Goal: Task Accomplishment & Management: Use online tool/utility

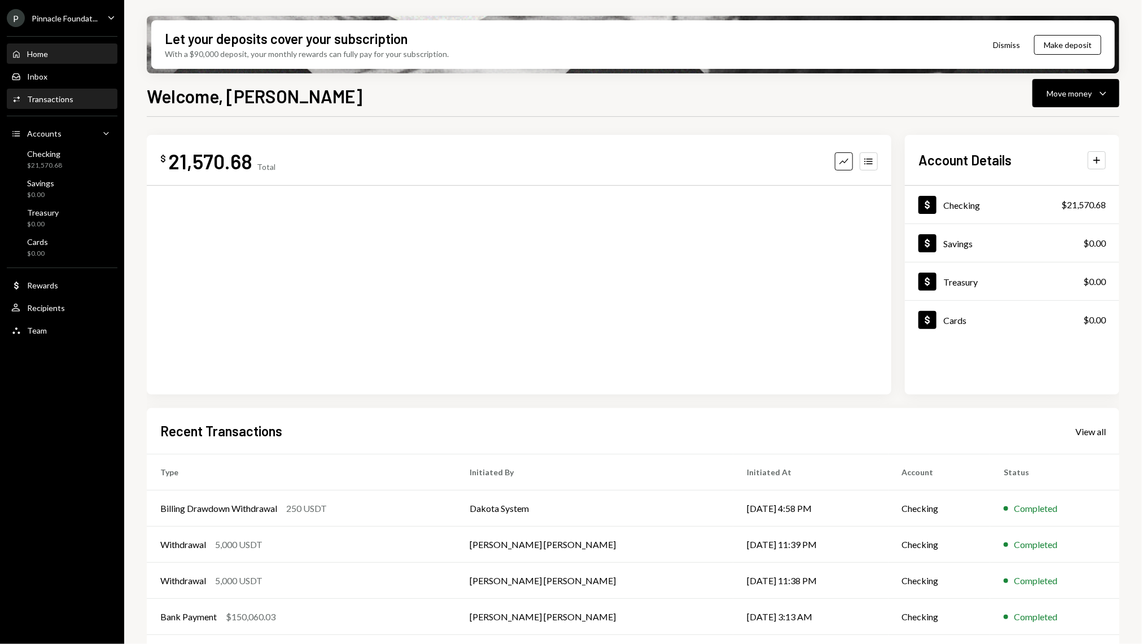
click at [50, 102] on div "Transactions" at bounding box center [50, 99] width 46 height 10
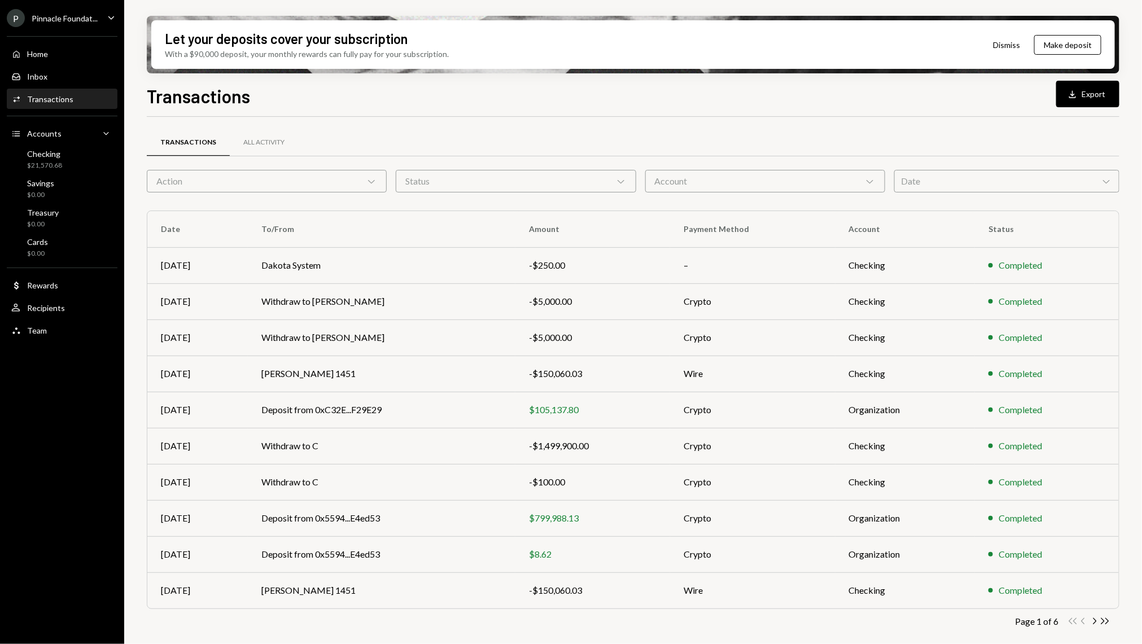
click at [320, 177] on div "Action Chevron Down" at bounding box center [267, 181] width 240 height 23
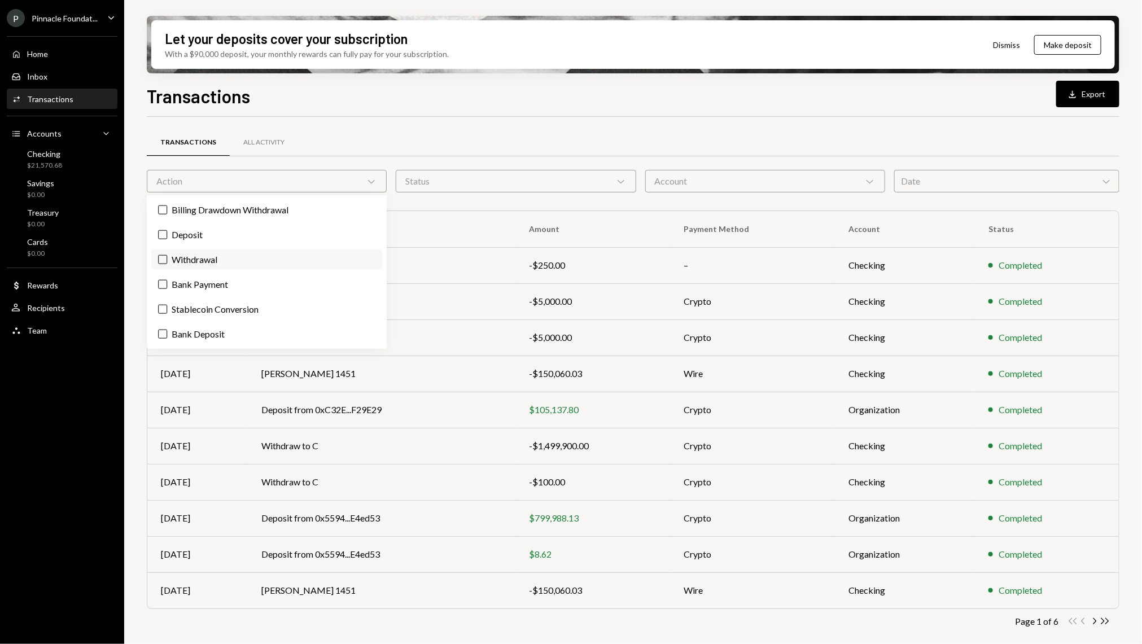
click at [199, 254] on label "Withdrawal" at bounding box center [266, 260] width 231 height 20
click at [167, 255] on button "Withdrawal" at bounding box center [162, 259] width 9 height 9
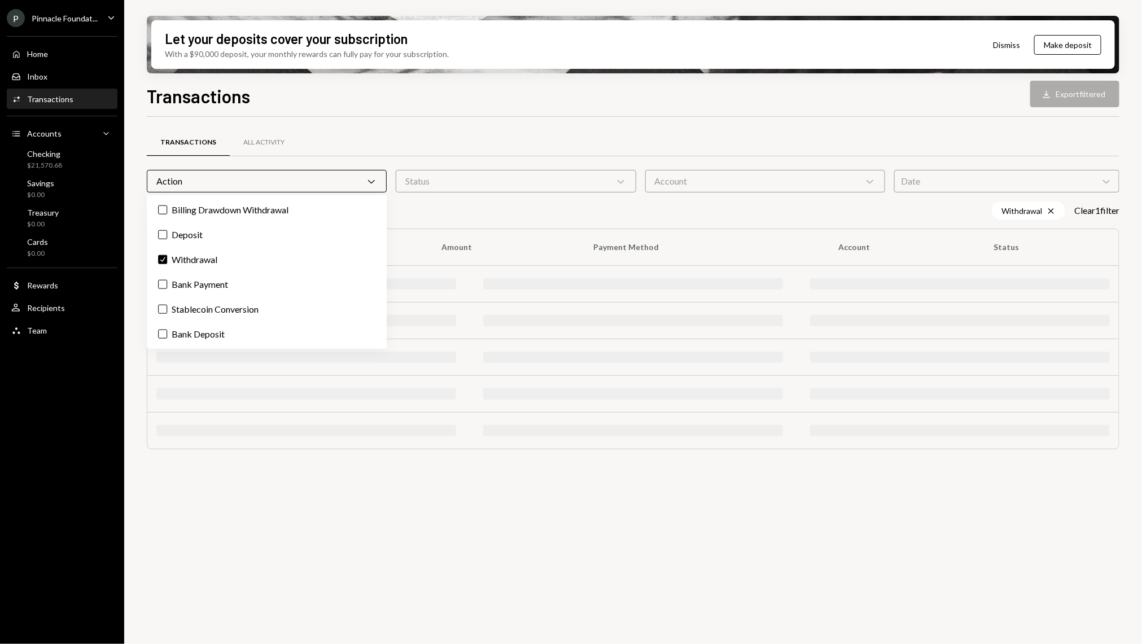
click at [130, 211] on div "Let your deposits cover your subscription With a $90,000 deposit, your monthly …" at bounding box center [633, 322] width 1018 height 644
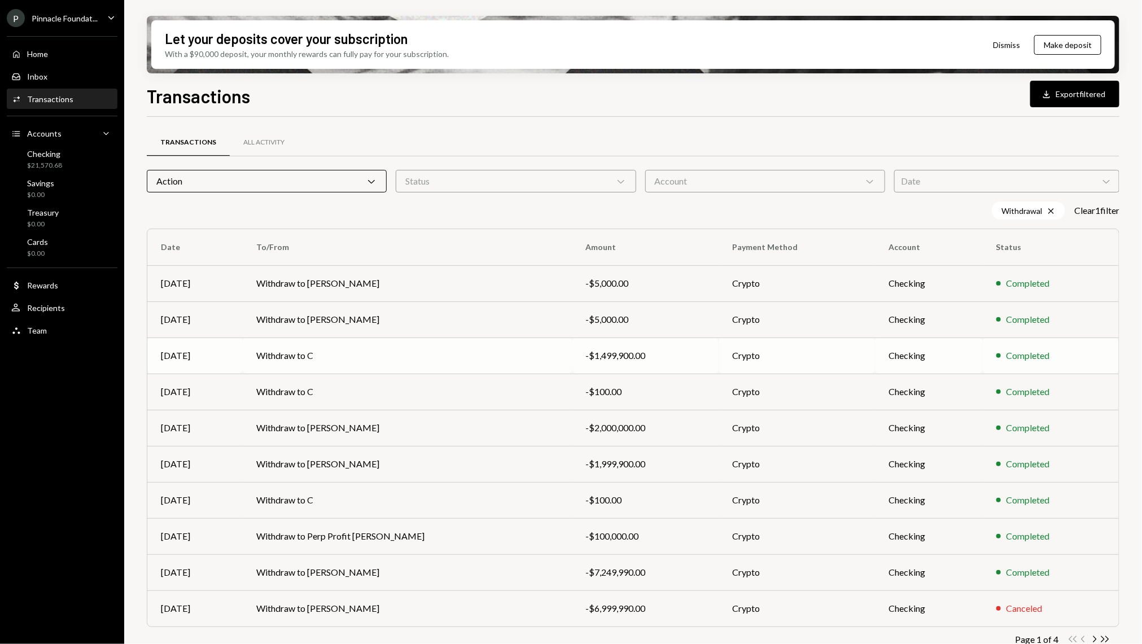
scroll to position [16, 0]
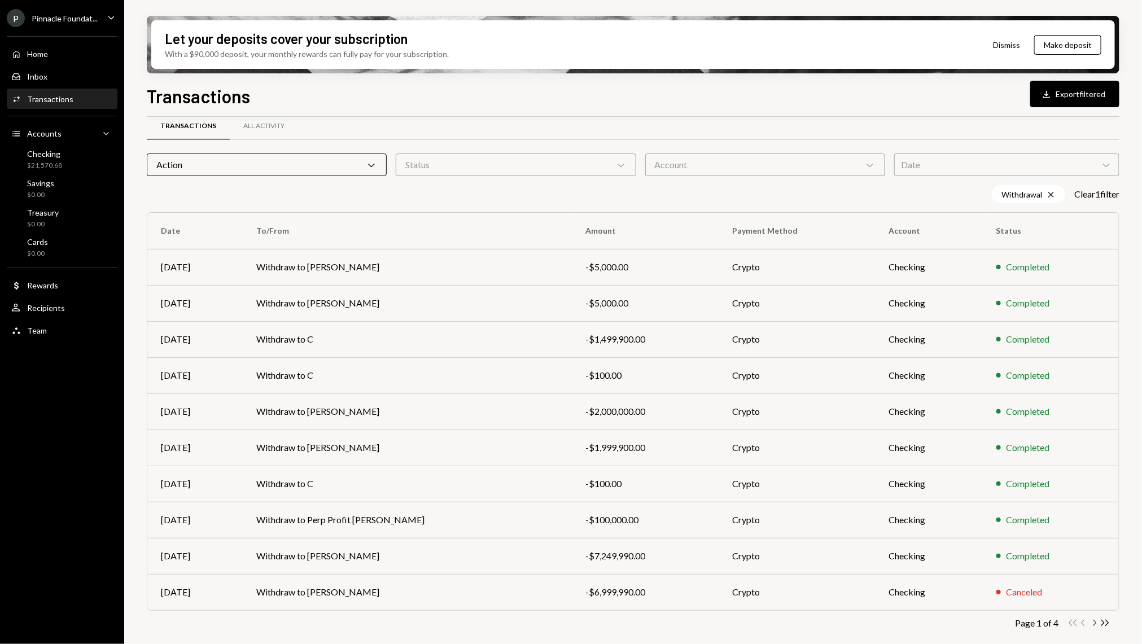
click at [1095, 627] on icon "Chevron Right" at bounding box center [1094, 623] width 11 height 11
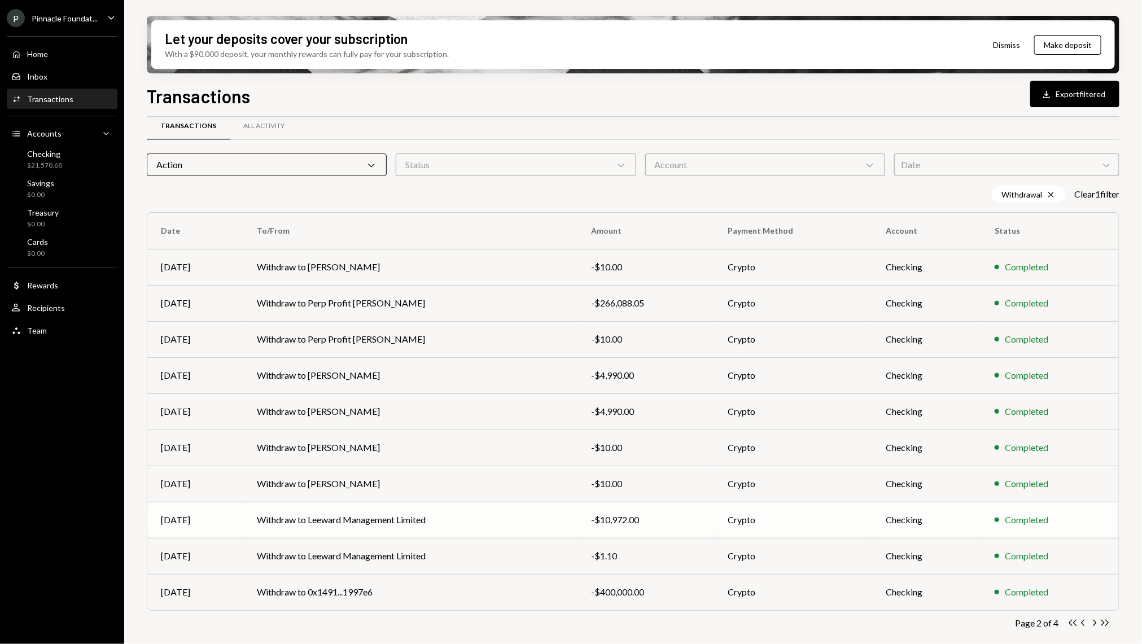
click at [554, 519] on td "Withdraw to Leeward Management Limited" at bounding box center [411, 520] width 334 height 36
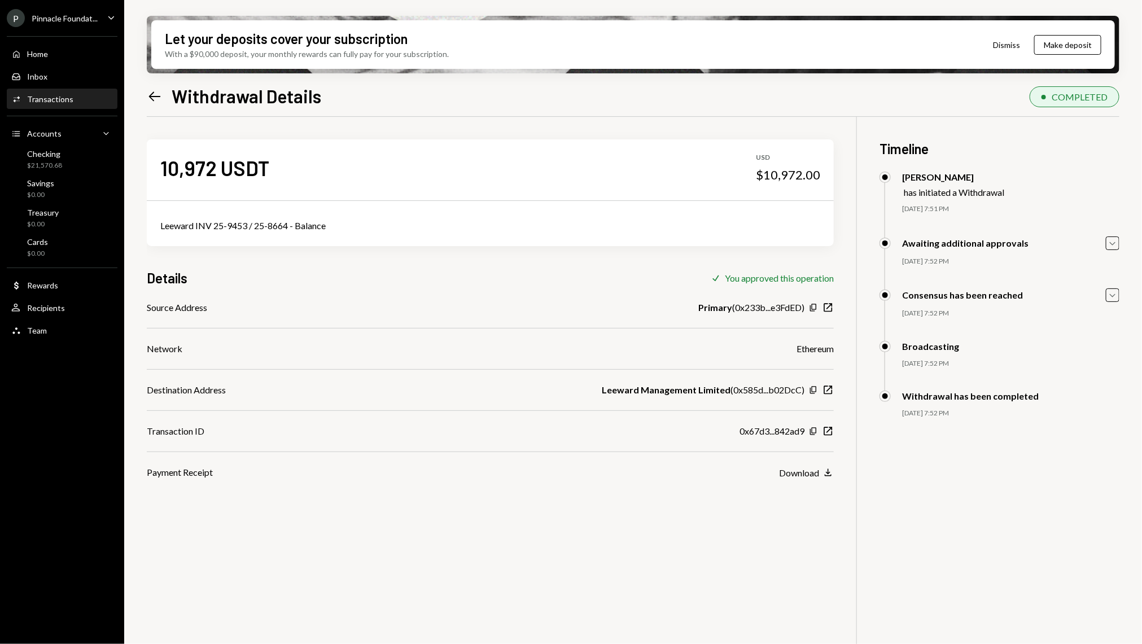
click at [208, 229] on div "Leeward INV 25-9453 / 25-8664 - Balance" at bounding box center [490, 226] width 660 height 14
copy div "Leeward INV 25-9453 / 25-8664 - Balance"
click at [56, 52] on div "Home Home" at bounding box center [62, 54] width 102 height 10
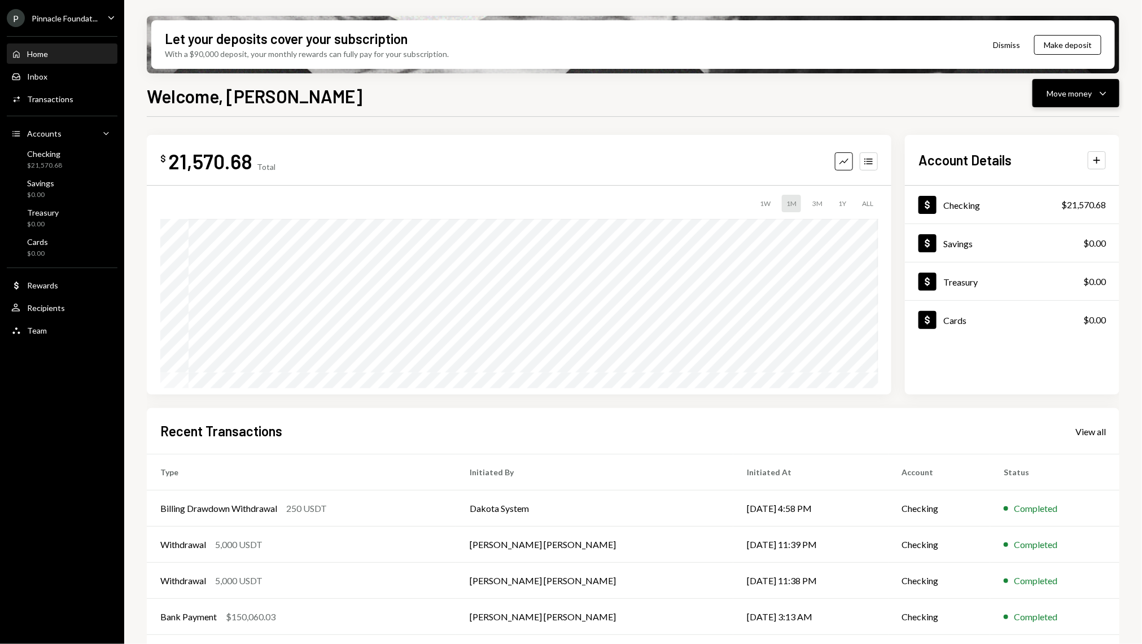
click at [1111, 94] on button "Move money Caret Down" at bounding box center [1076, 93] width 87 height 28
click at [1049, 125] on div "Send" at bounding box center [1067, 127] width 82 height 12
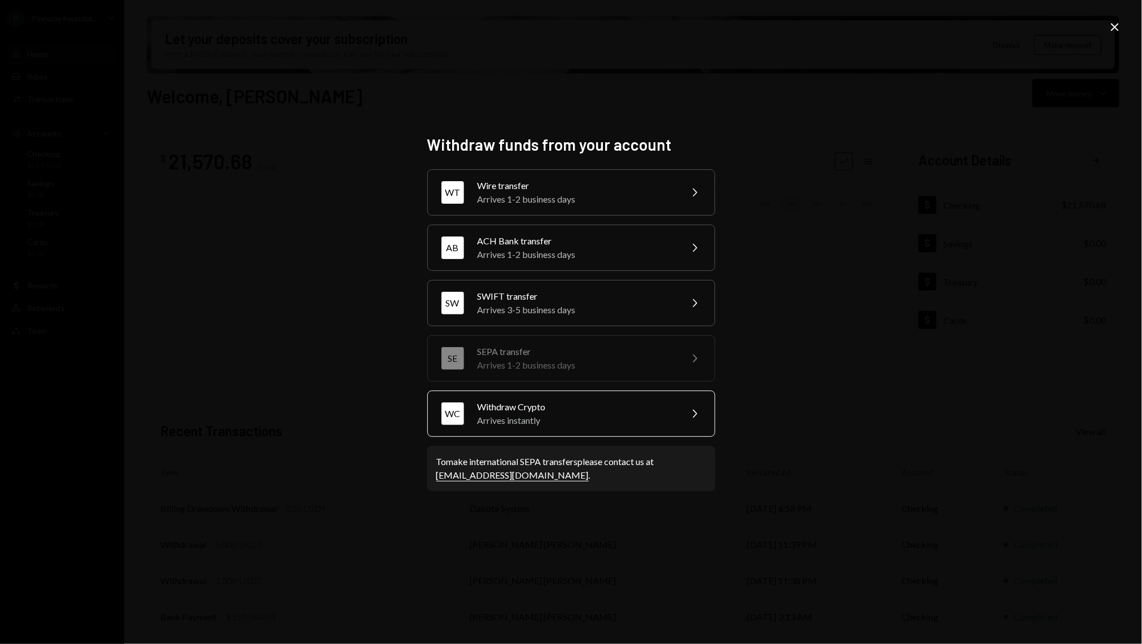
click at [572, 410] on div "Withdraw Crypto" at bounding box center [576, 407] width 196 height 14
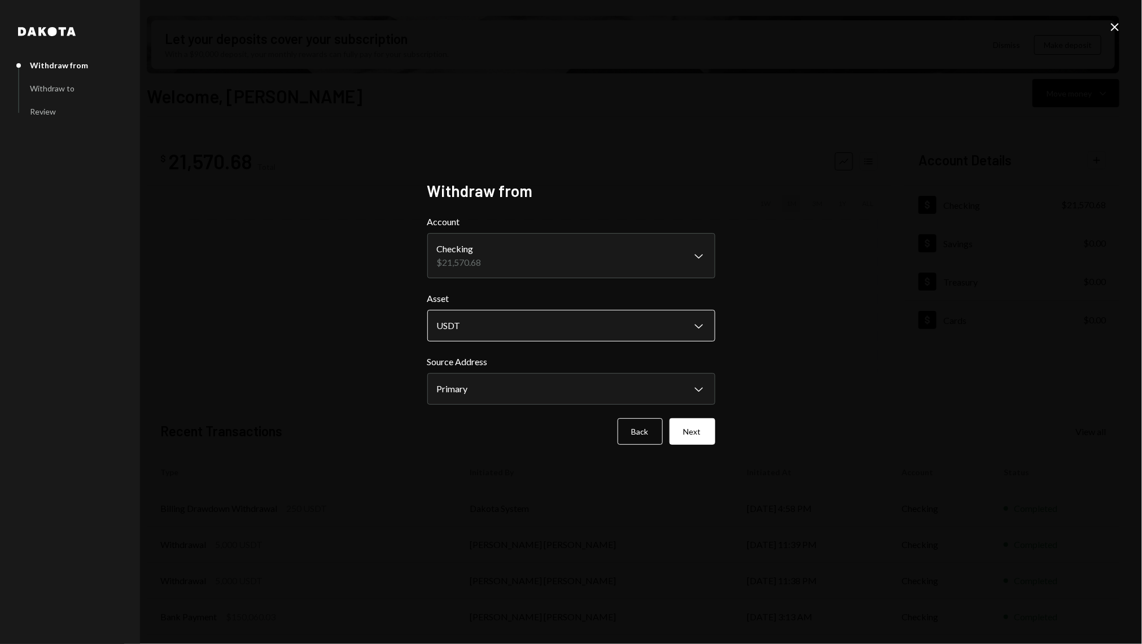
click at [511, 340] on body "P Pinnacle Foundat... Caret Down Home Home Inbox Inbox Activities Transactions …" at bounding box center [571, 322] width 1142 height 644
click at [687, 431] on button "Next" at bounding box center [693, 431] width 46 height 27
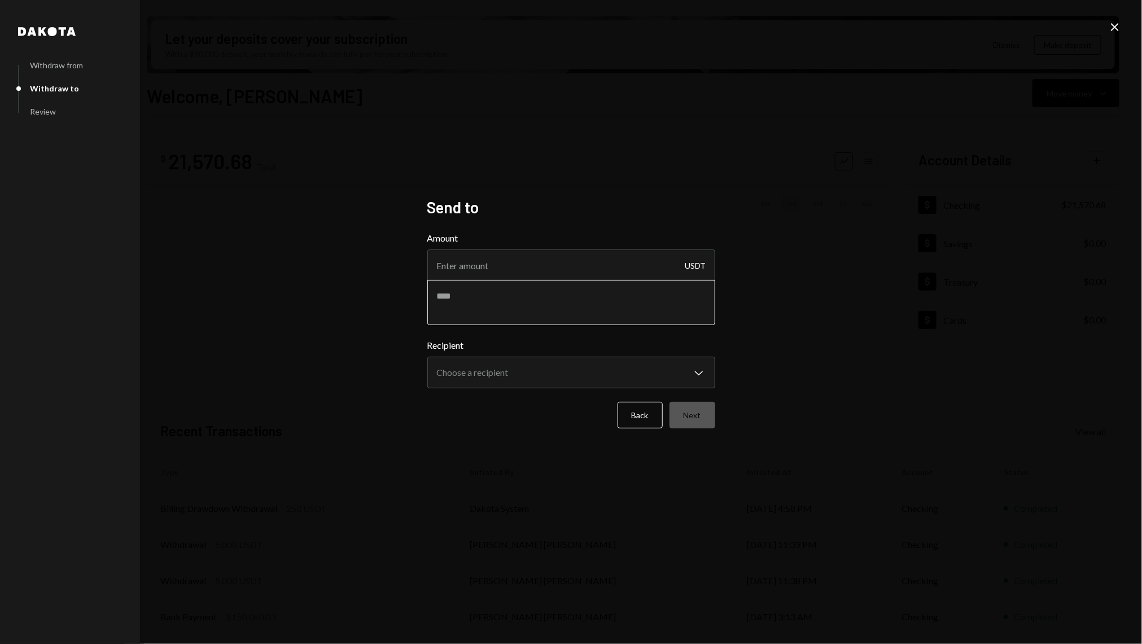
click at [511, 282] on textarea at bounding box center [571, 302] width 288 height 45
paste textarea "**********"
drag, startPoint x: 616, startPoint y: 296, endPoint x: 492, endPoint y: 296, distance: 124.2
click at [492, 296] on textarea "**********" at bounding box center [571, 302] width 288 height 45
paste textarea
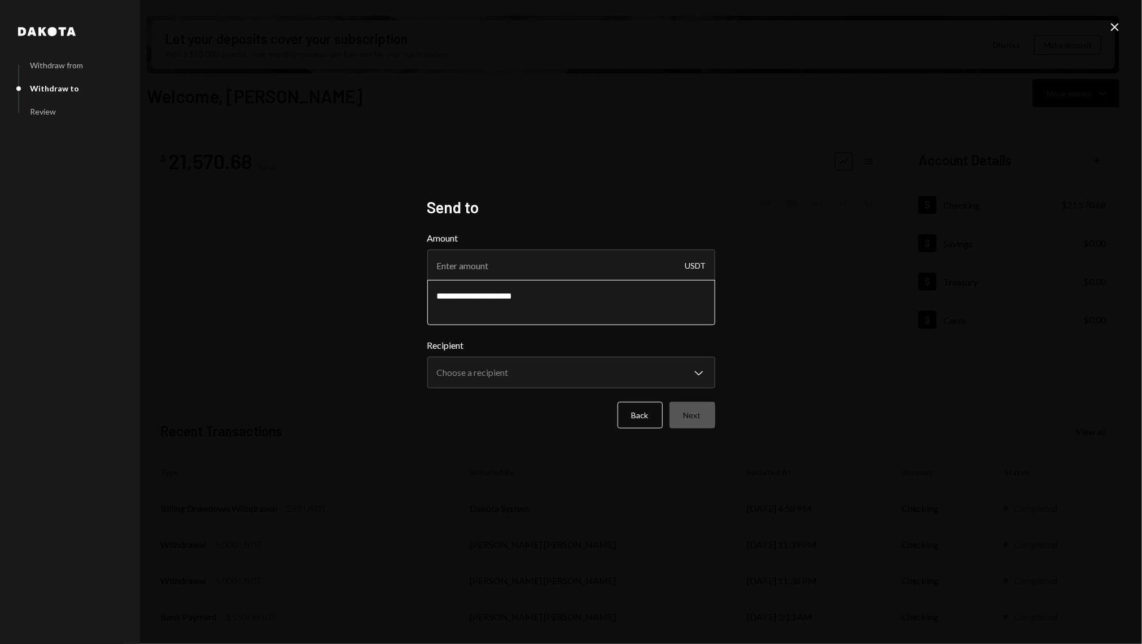
paste textarea "********"
type textarea "**********"
click at [561, 261] on input "Amount" at bounding box center [571, 266] width 288 height 32
type input "9436.25"
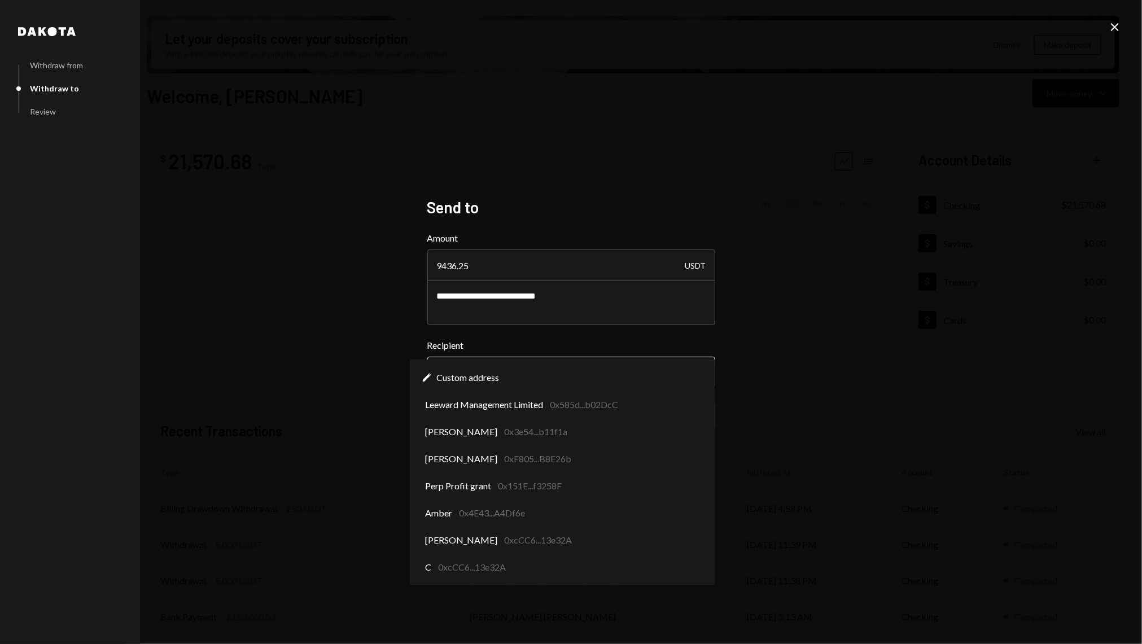
click at [628, 371] on body "P Pinnacle Foundat... Caret Down Home Home Inbox Inbox Activities Transactions …" at bounding box center [571, 322] width 1142 height 644
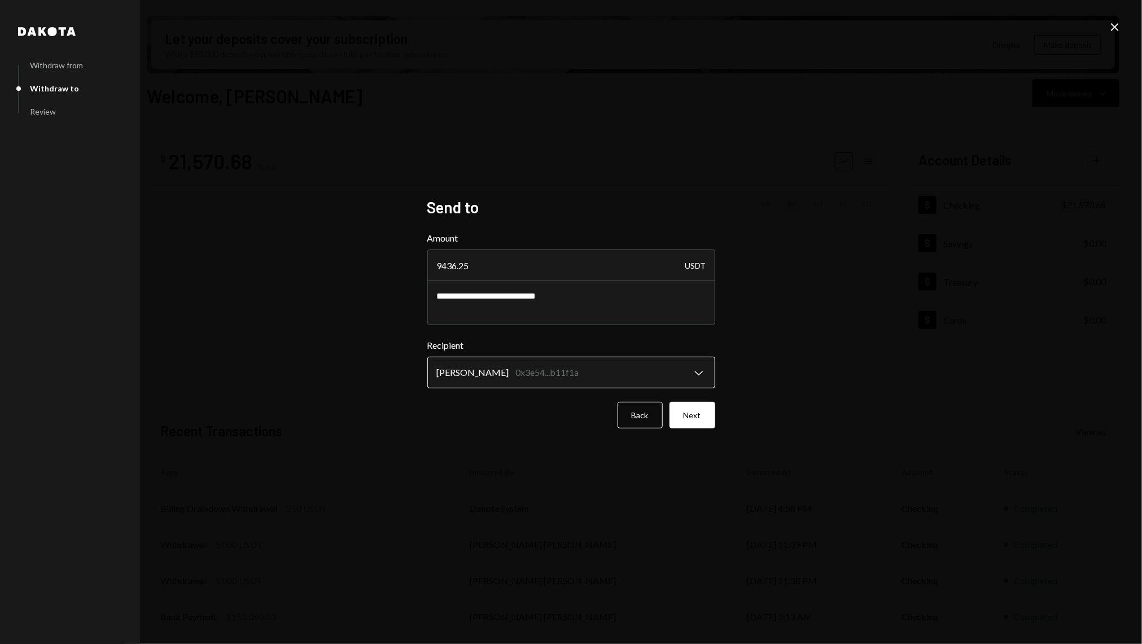
click at [592, 373] on body "P Pinnacle Foundat... Caret Down Home Home Inbox Inbox Activities Transactions …" at bounding box center [571, 322] width 1142 height 644
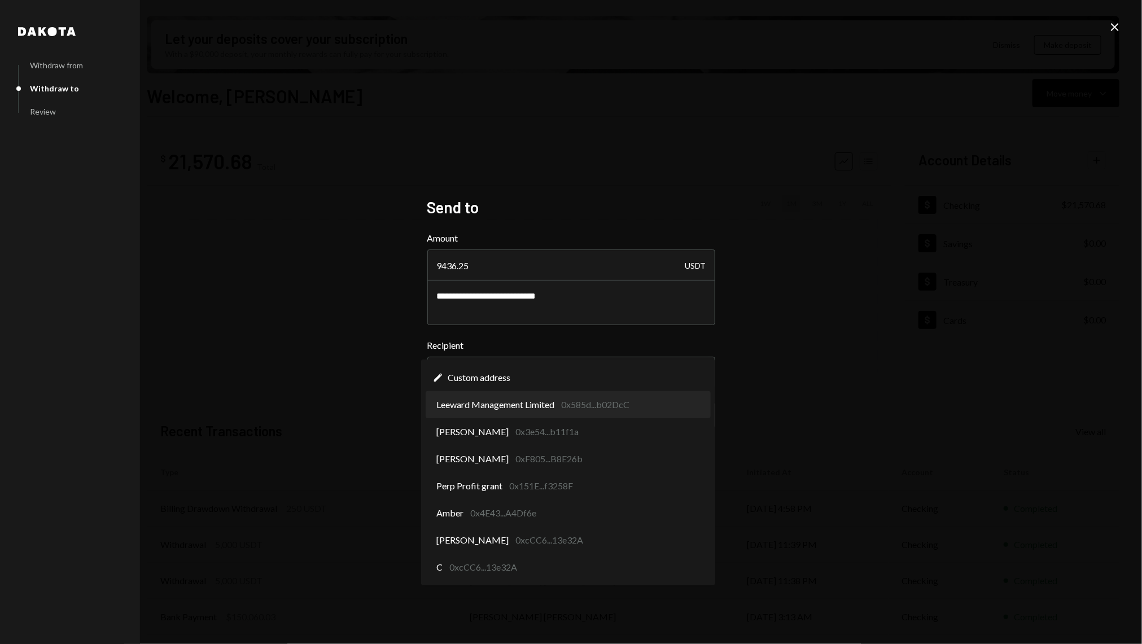
select select "**********"
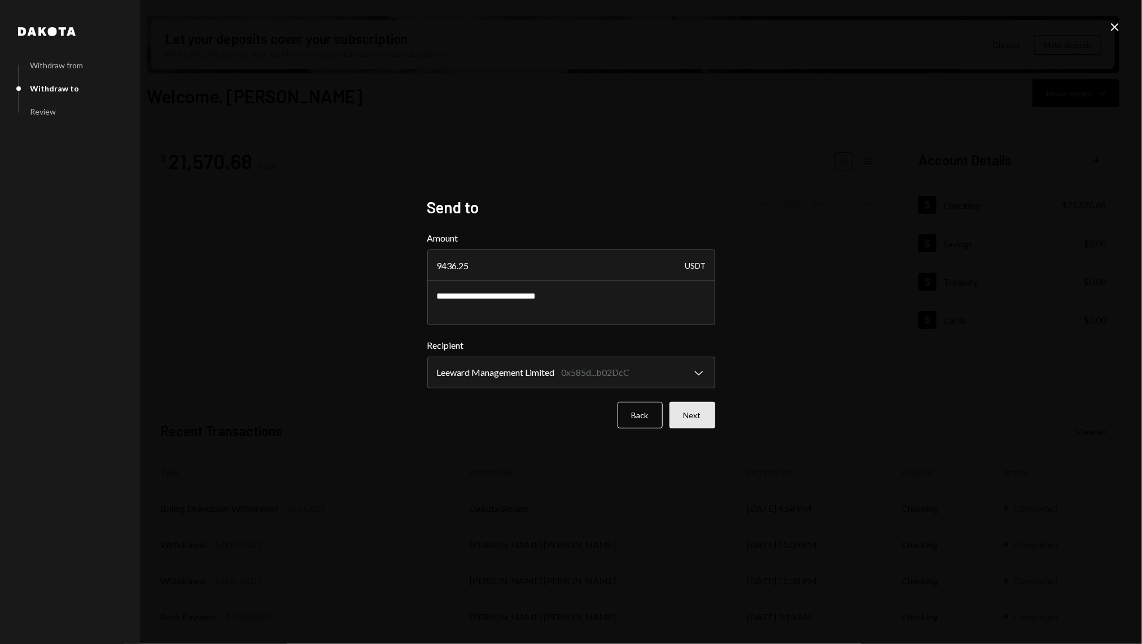
click at [714, 408] on button "Next" at bounding box center [693, 415] width 46 height 27
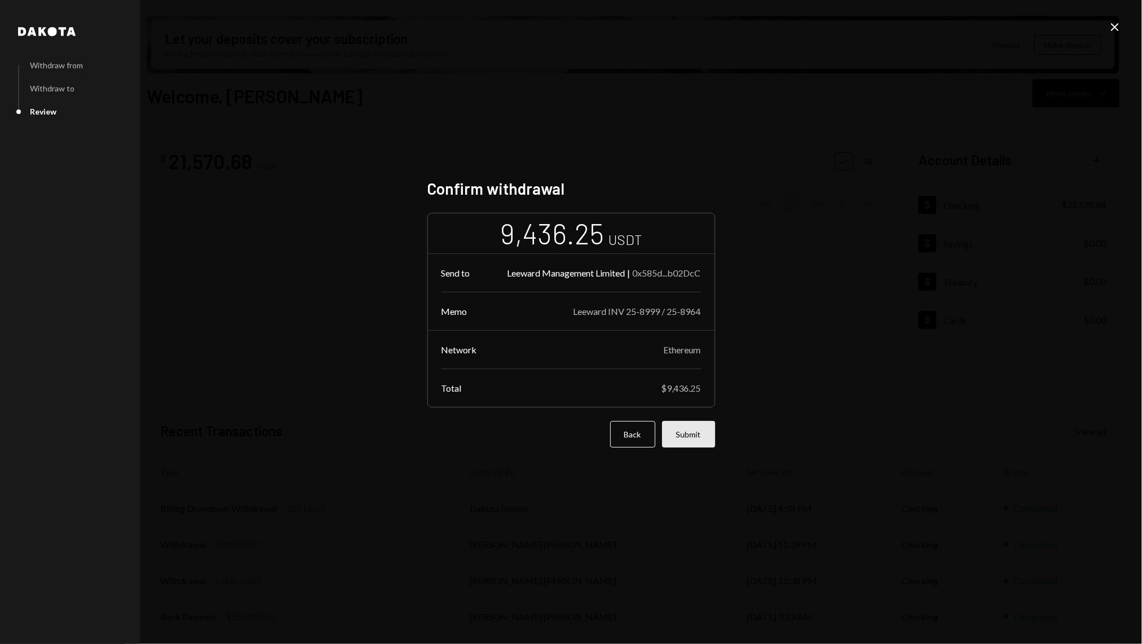
click at [689, 436] on button "Submit" at bounding box center [688, 434] width 53 height 27
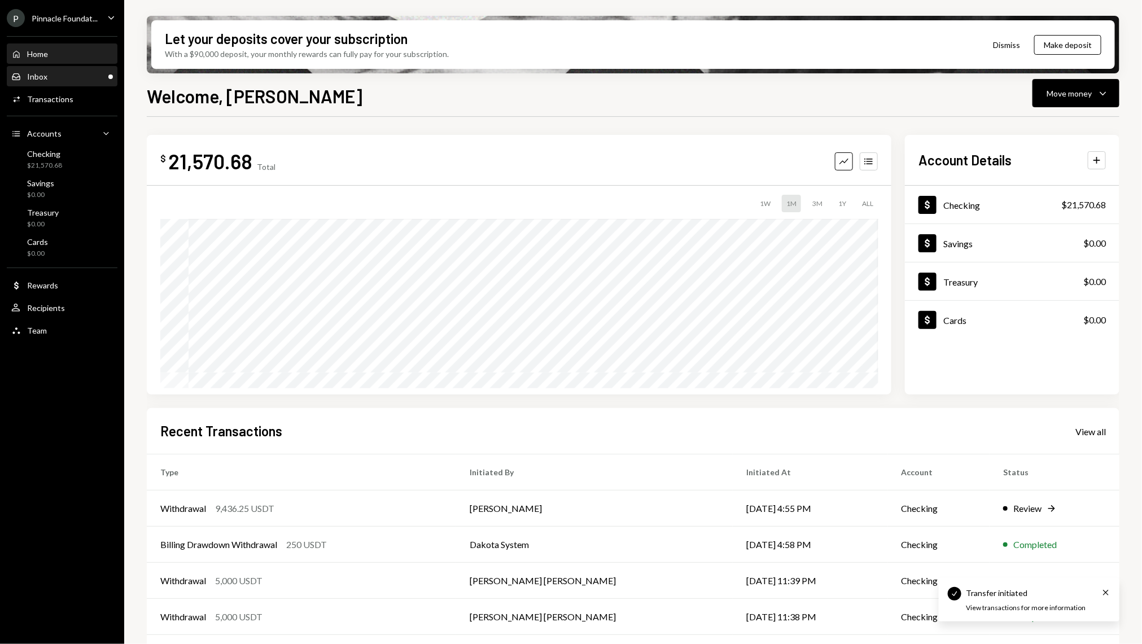
click at [75, 77] on div "Inbox Inbox" at bounding box center [62, 77] width 102 height 10
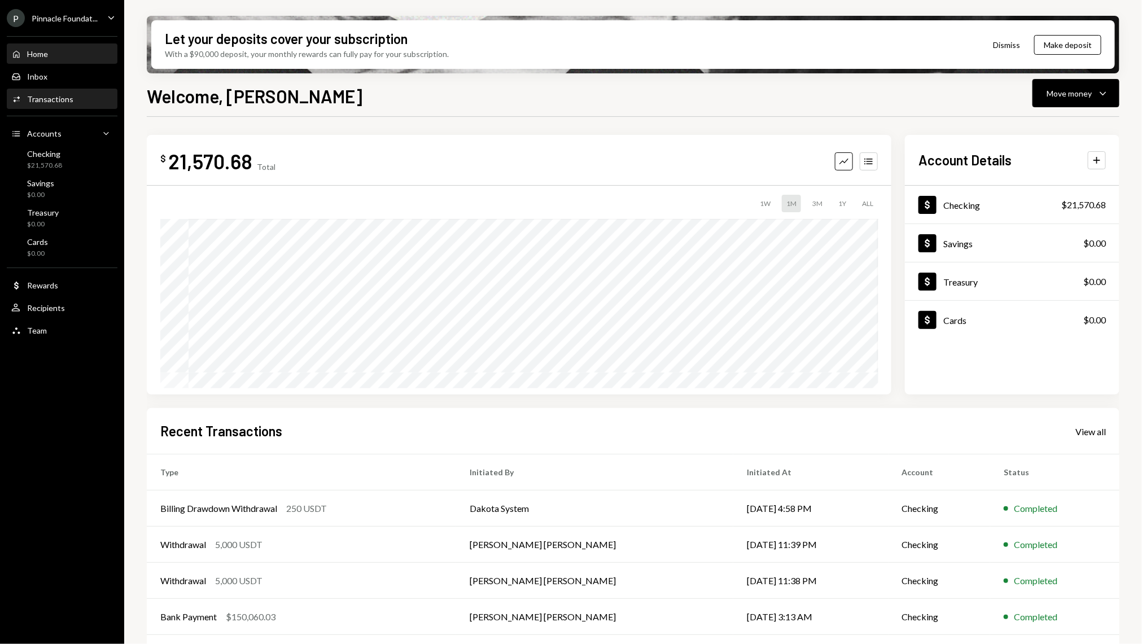
click at [67, 103] on div "Transactions" at bounding box center [50, 99] width 46 height 10
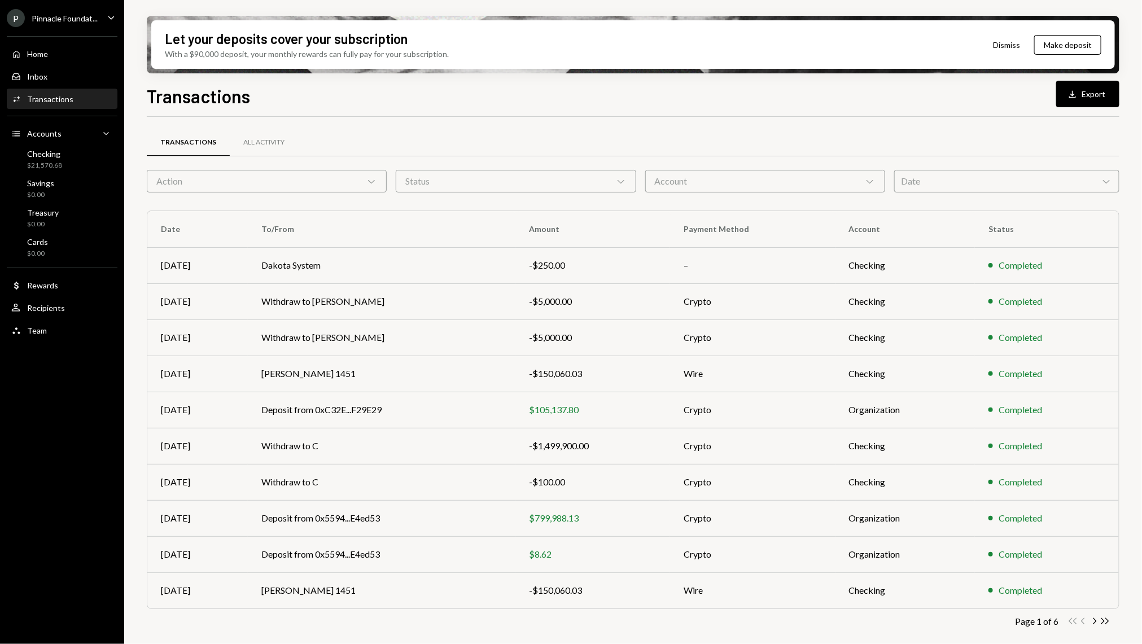
click at [285, 176] on div "Action Chevron Down" at bounding box center [267, 181] width 240 height 23
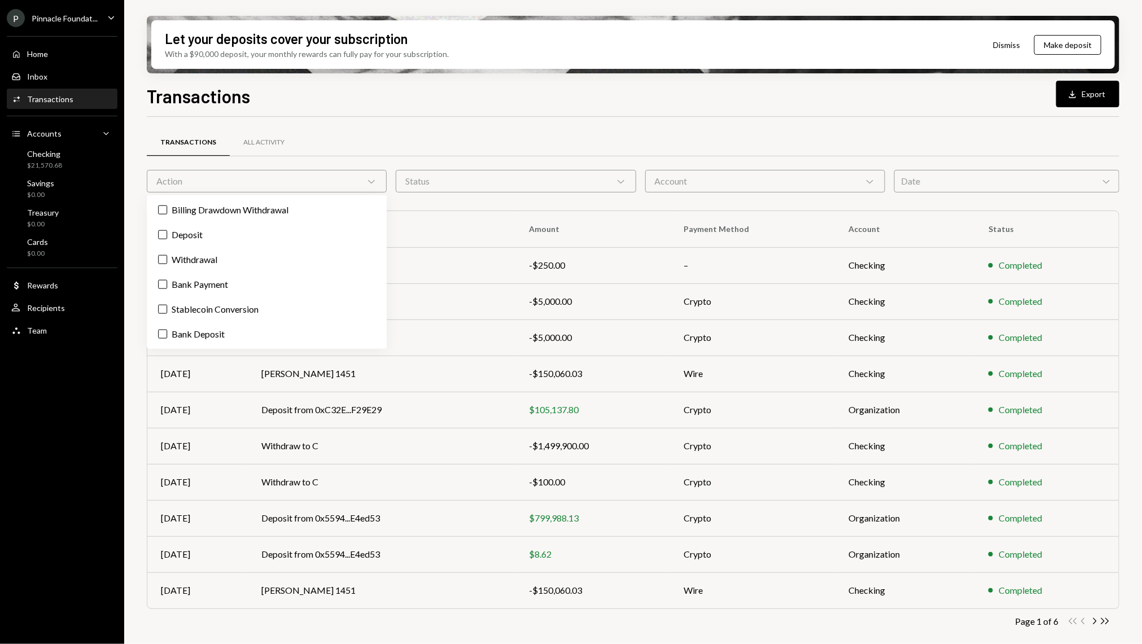
click at [196, 269] on div "Billing Drawdown Withdrawal Deposit Withdrawal Bank Payment Stablecoin Conversi…" at bounding box center [267, 272] width 240 height 154
click at [181, 261] on label "Withdrawal" at bounding box center [266, 260] width 231 height 20
click at [167, 261] on button "Withdrawal" at bounding box center [162, 259] width 9 height 9
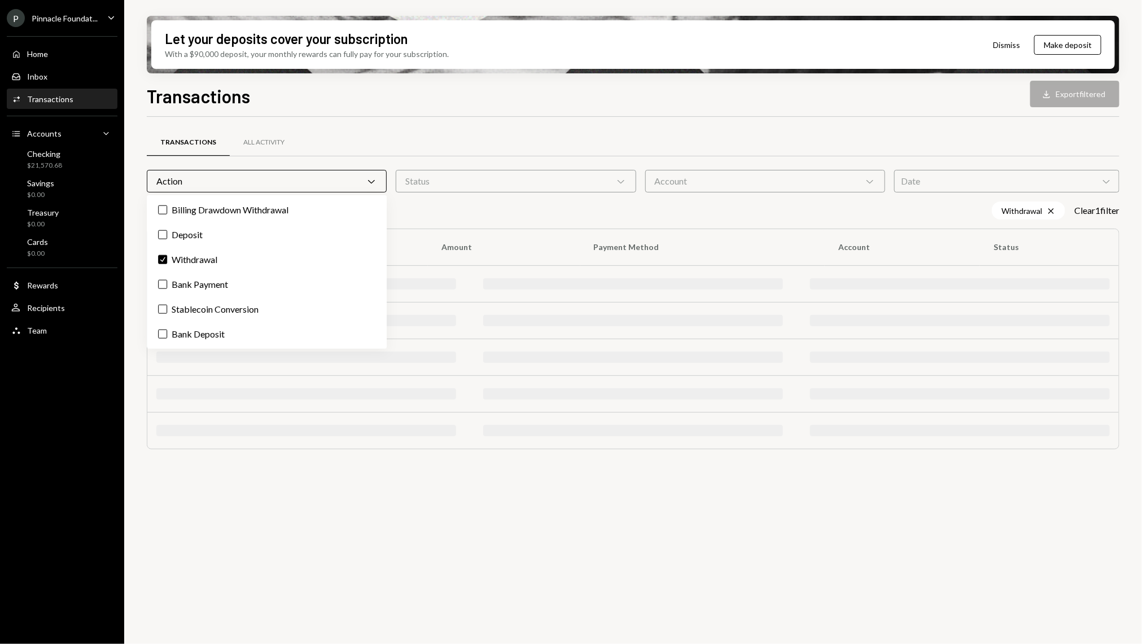
click at [146, 249] on div "Let your deposits cover your subscription With a $90,000 deposit, your monthly …" at bounding box center [633, 322] width 1018 height 644
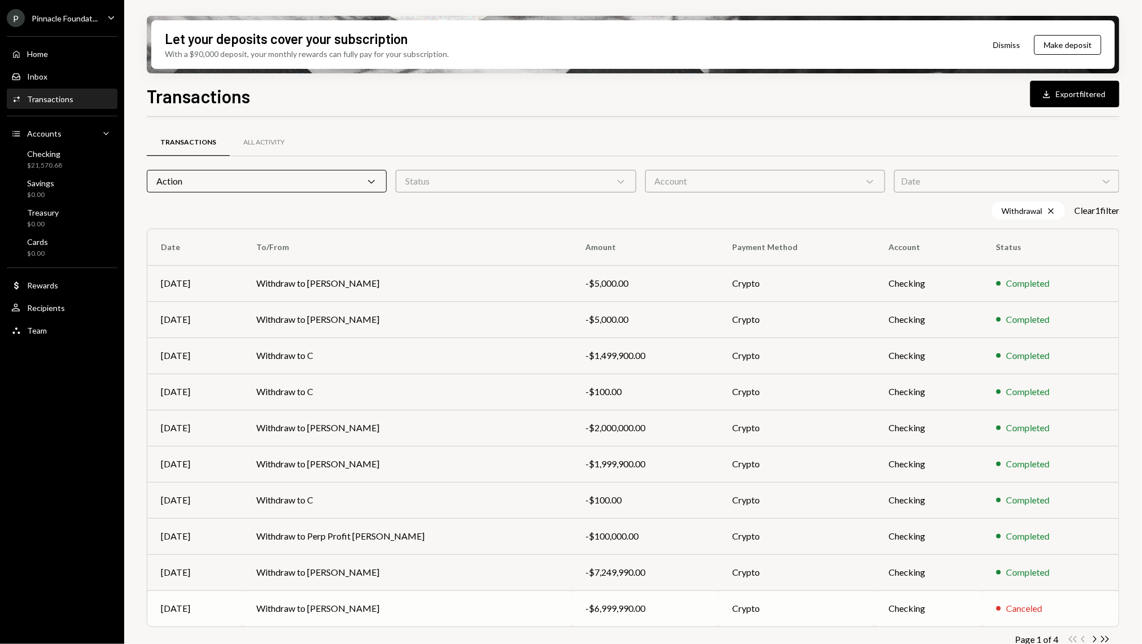
scroll to position [16, 0]
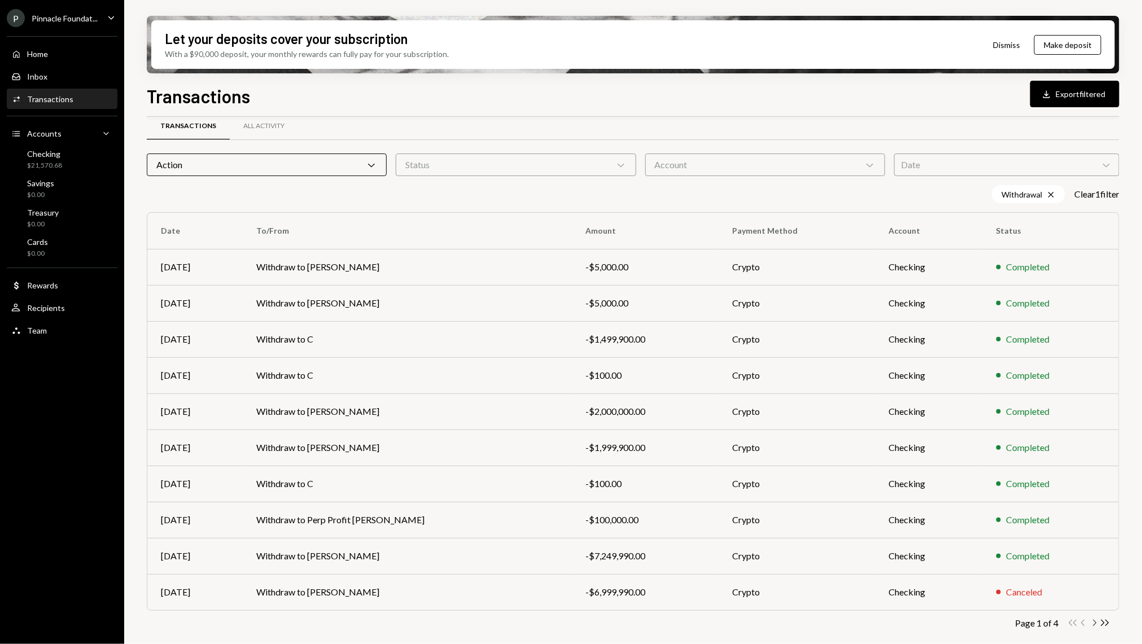
click at [1097, 623] on icon "Chevron Right" at bounding box center [1094, 623] width 11 height 11
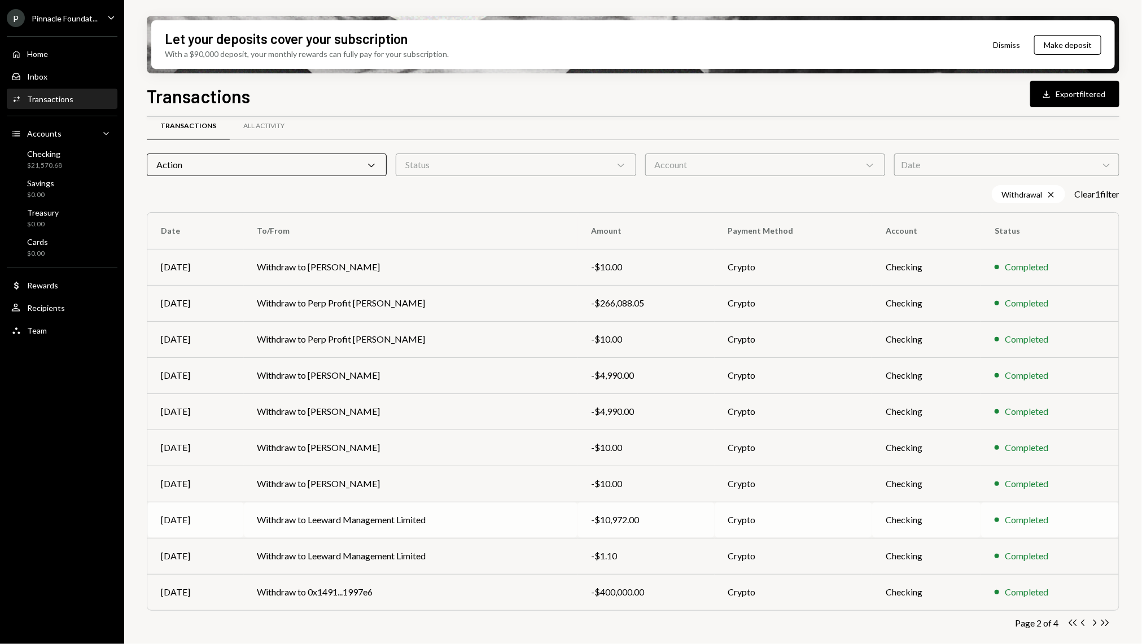
click at [532, 524] on td "Withdraw to Leeward Management Limited" at bounding box center [411, 520] width 334 height 36
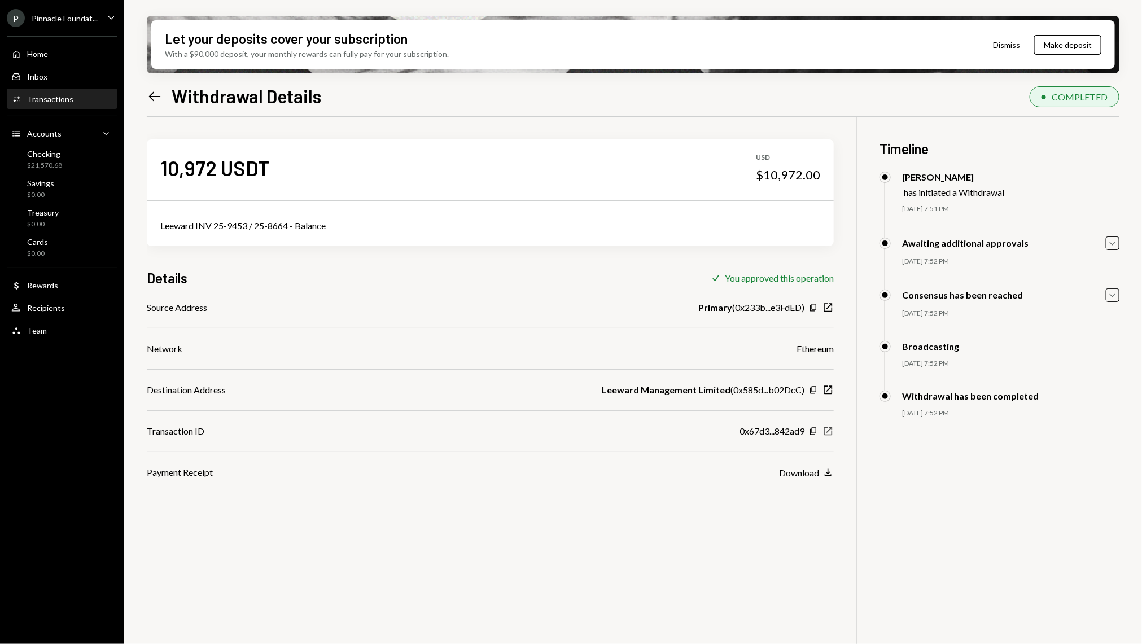
click at [831, 432] on icon "New Window" at bounding box center [828, 431] width 11 height 11
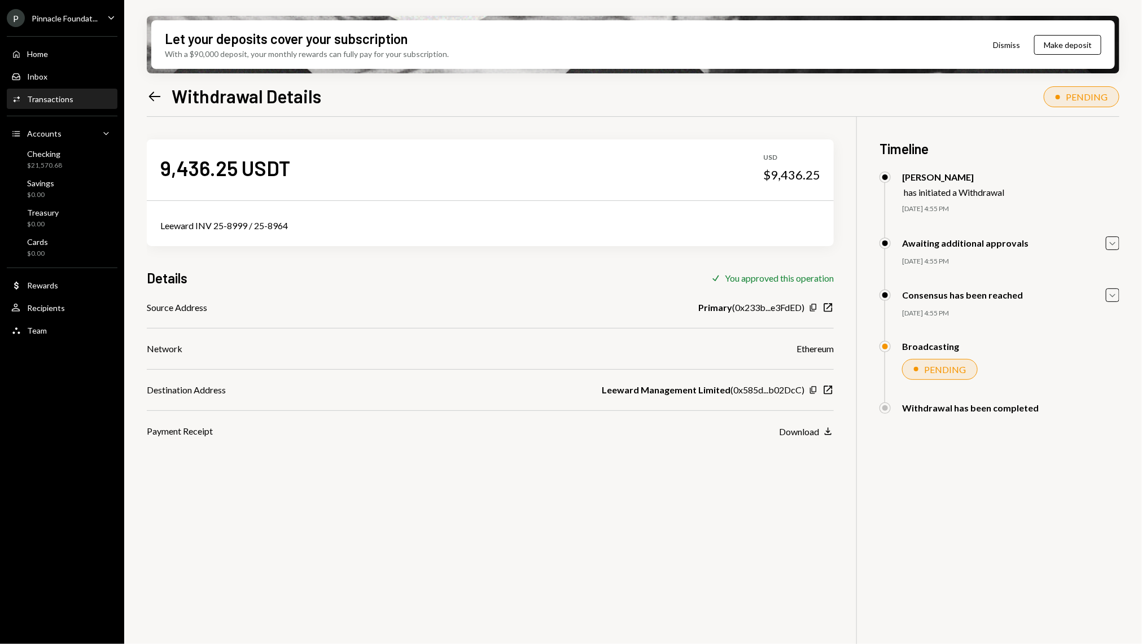
click at [70, 55] on div "Home Home" at bounding box center [62, 54] width 102 height 10
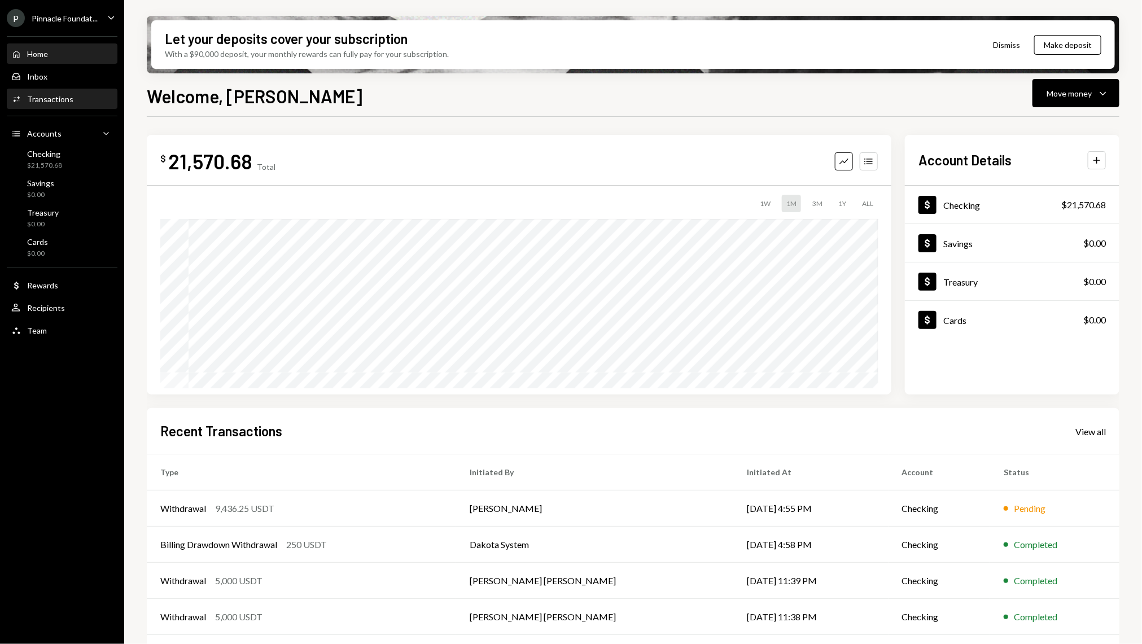
click at [76, 103] on div "Activities Transactions" at bounding box center [62, 99] width 102 height 10
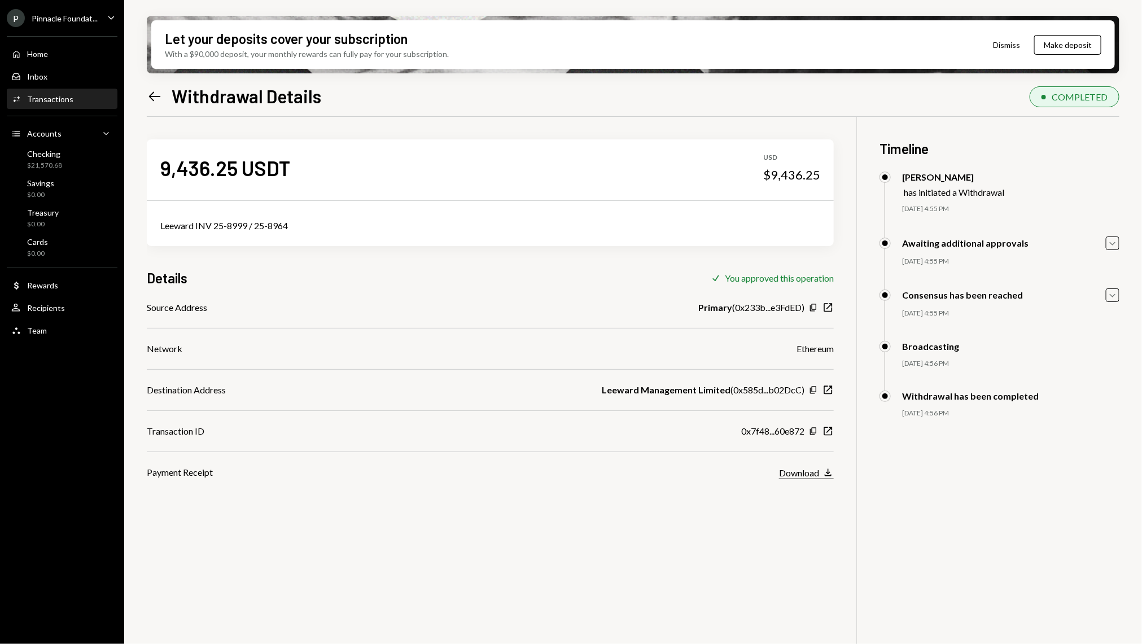
click at [809, 476] on div "Download" at bounding box center [799, 472] width 40 height 11
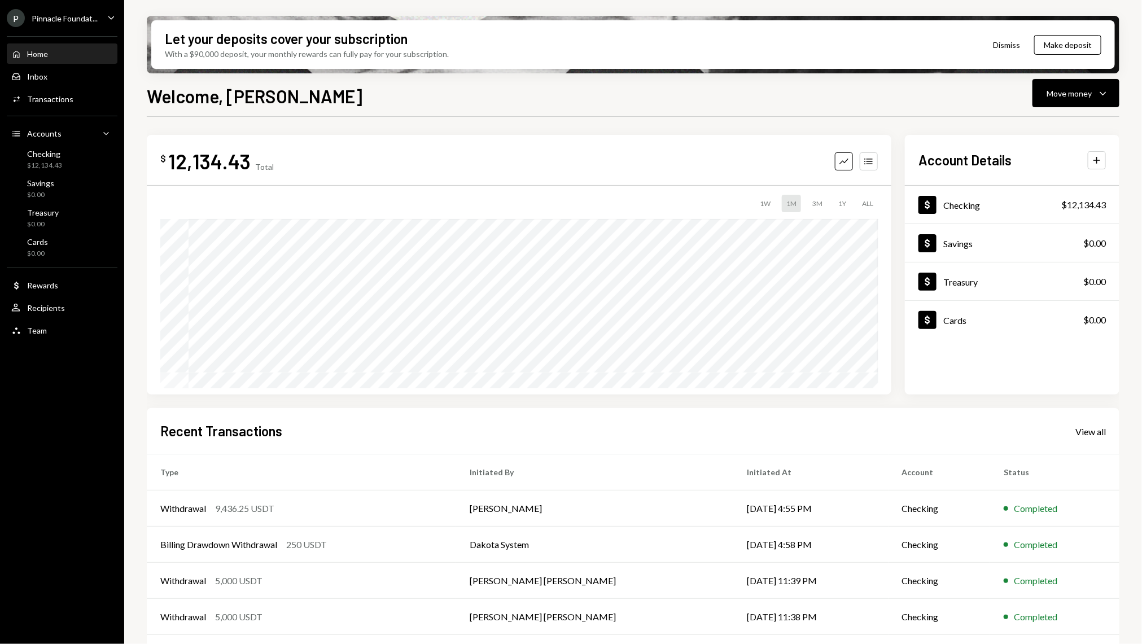
click at [78, 23] on div "P Pinnacle Foundat..." at bounding box center [52, 18] width 91 height 18
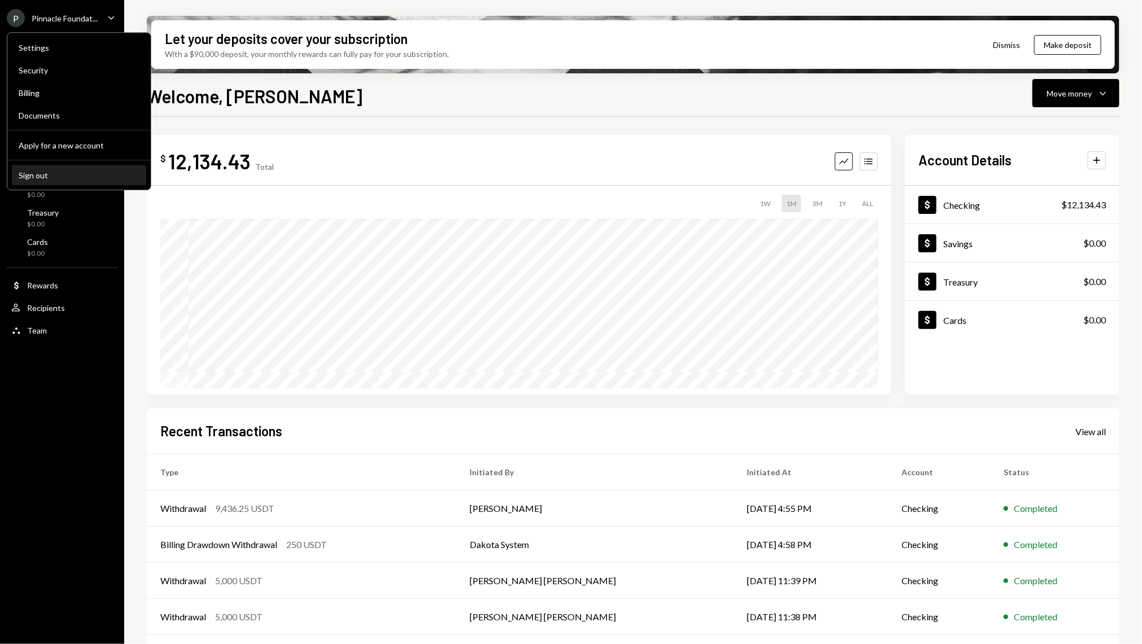
click at [76, 185] on button "Sign out" at bounding box center [79, 175] width 134 height 20
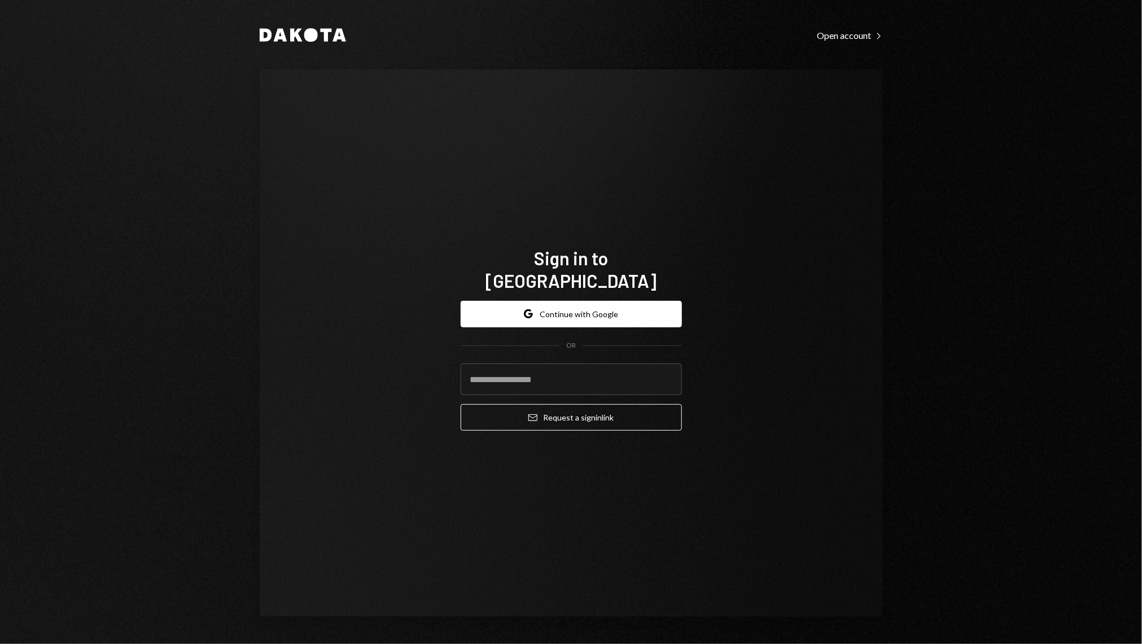
click at [387, 317] on div "Sign in to [GEOGRAPHIC_DATA] Google Continue with Google OR Email Request a sig…" at bounding box center [571, 343] width 623 height 548
click at [527, 364] on input "email" at bounding box center [571, 380] width 221 height 32
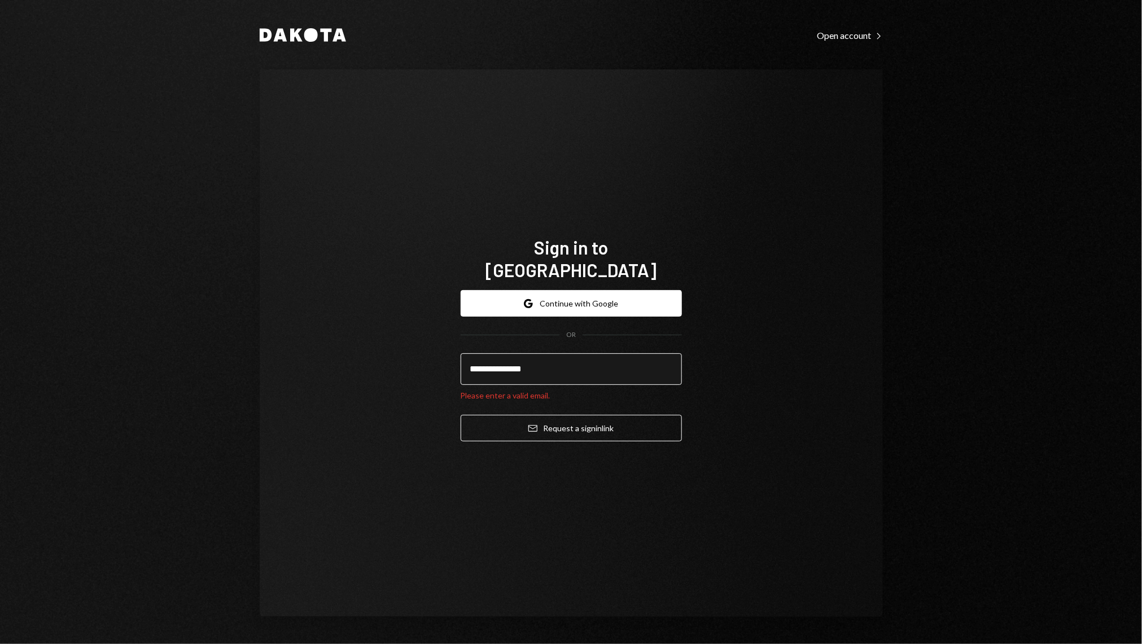
type input "**********"
click at [461, 415] on button "Email Request a sign in link" at bounding box center [571, 428] width 221 height 27
type input "**********"
click at [461, 415] on button "Email Request a sign in link" at bounding box center [571, 428] width 221 height 27
